Goal: Entertainment & Leisure: Consume media (video, audio)

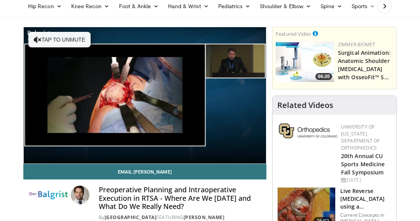
scroll to position [44, 0]
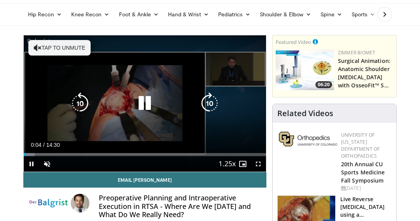
click at [53, 47] on button "Tap to unmute" at bounding box center [59, 48] width 62 height 16
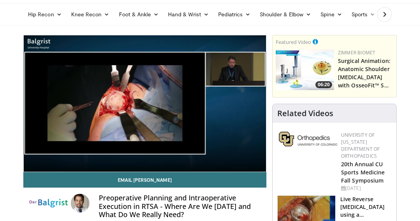
click at [193, 203] on h4 "Preoperative Planning and Intraoperative Execution in RTSA - Where Are We Today…" at bounding box center [179, 206] width 161 height 25
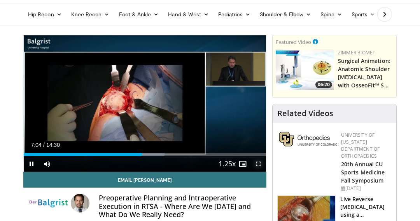
click at [258, 162] on span "Video Player" at bounding box center [259, 164] width 16 height 16
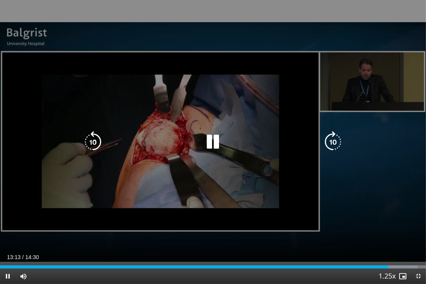
click at [214, 142] on icon "Video Player" at bounding box center [213, 142] width 22 height 22
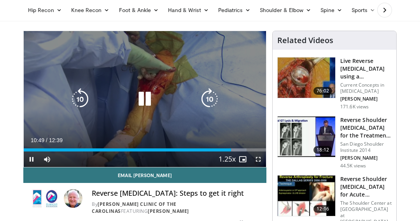
scroll to position [49, 0]
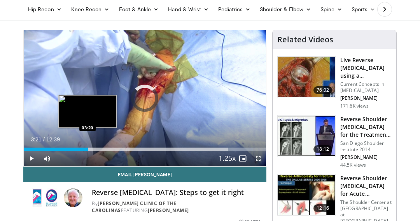
click at [88, 146] on div "Loaded : 94.59% 03:21 03:20" at bounding box center [145, 147] width 242 height 7
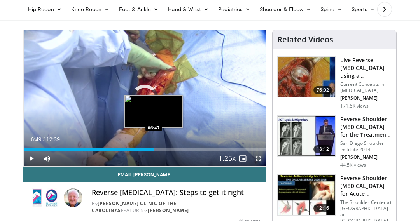
click at [154, 147] on div "Loaded : 31.61% 03:23 06:47" at bounding box center [145, 147] width 242 height 7
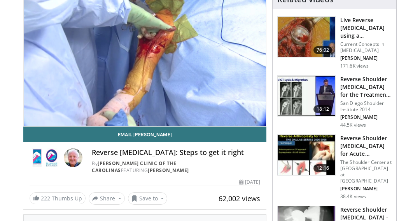
scroll to position [91, 0]
